Goal: Information Seeking & Learning: Learn about a topic

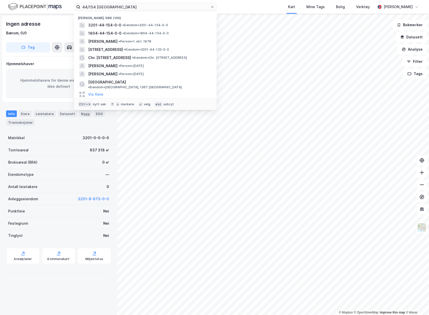
click at [91, 11] on div "44/154 Bærum Nylige søk [PHONE_NUMBER] • Eiendom • 3201-44-154-0-0 1804-44-154-…" at bounding box center [145, 7] width 143 height 8
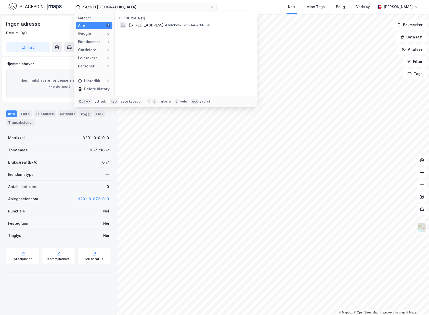
type input "44/288 [GEOGRAPHIC_DATA]"
click at [174, 30] on div "Eiendommer (1) Måkeveien 12, 1367, [GEOGRAPHIC_DATA], [GEOGRAPHIC_DATA] • Eiend…" at bounding box center [186, 54] width 143 height 84
click at [174, 28] on div "[STREET_ADDRESS] • Eiendom • 3201-44-288-0-0" at bounding box center [186, 25] width 134 height 8
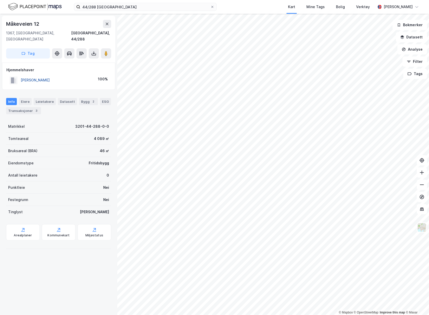
click at [0, 0] on button "[PERSON_NAME]" at bounding box center [0, 0] width 0 height 0
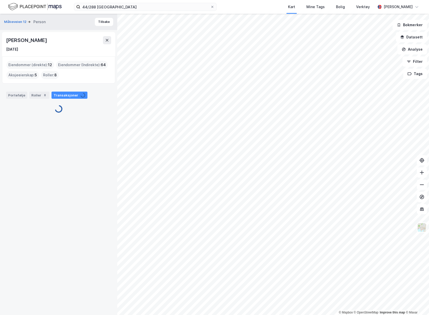
click at [128, 11] on div "44/288 bærum Kart Mine Tags Bolig Verktøy [PERSON_NAME]" at bounding box center [214, 7] width 429 height 14
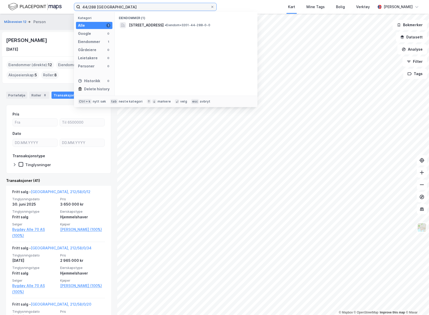
click at [131, 8] on input "44/288 [GEOGRAPHIC_DATA]" at bounding box center [145, 7] width 130 height 8
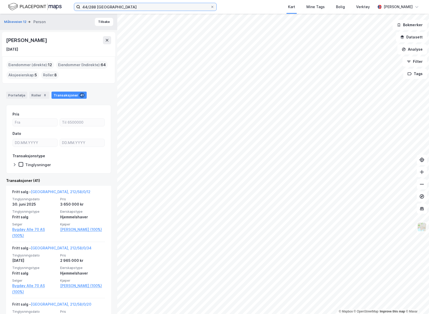
click at [115, 8] on input "44/288 [GEOGRAPHIC_DATA]" at bounding box center [145, 7] width 130 height 8
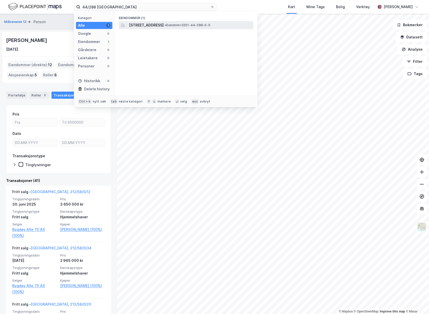
click at [143, 28] on span "[STREET_ADDRESS]" at bounding box center [146, 25] width 35 height 6
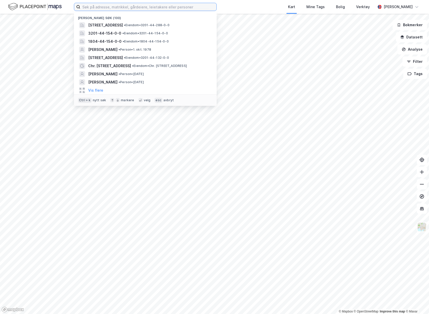
click at [140, 5] on input at bounding box center [148, 7] width 136 height 8
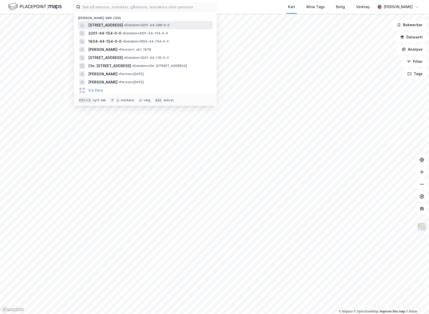
click at [123, 23] on span "[STREET_ADDRESS]" at bounding box center [105, 25] width 35 height 6
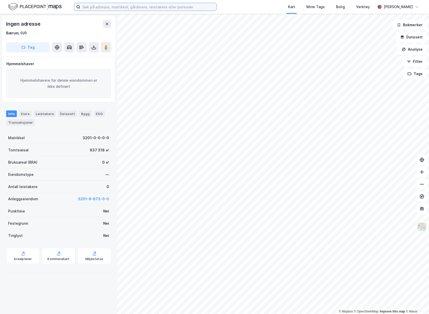
click at [169, 5] on input at bounding box center [148, 7] width 136 height 8
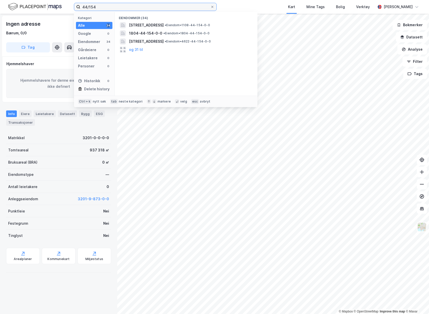
type input "44/154"
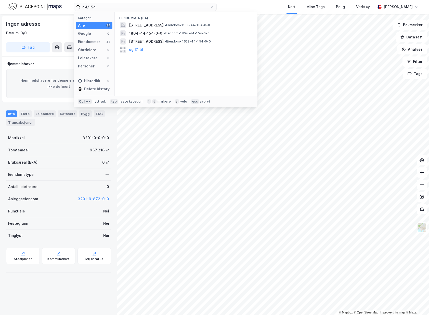
click at [34, 7] on img at bounding box center [34, 6] width 53 height 9
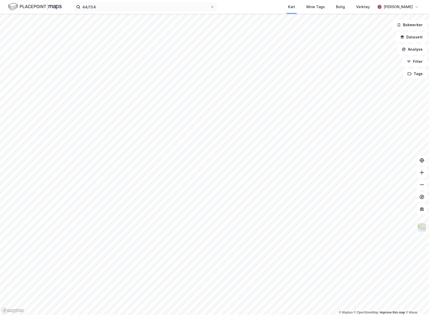
click at [34, 7] on img at bounding box center [34, 6] width 53 height 9
